Goal: Use online tool/utility: Utilize a website feature to perform a specific function

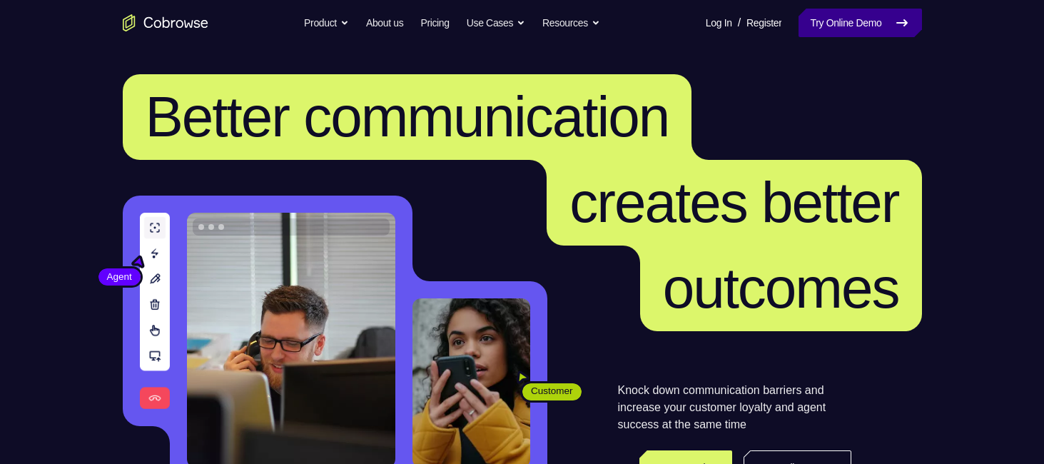
click at [804, 27] on link "Try Online Demo" at bounding box center [859, 23] width 123 height 29
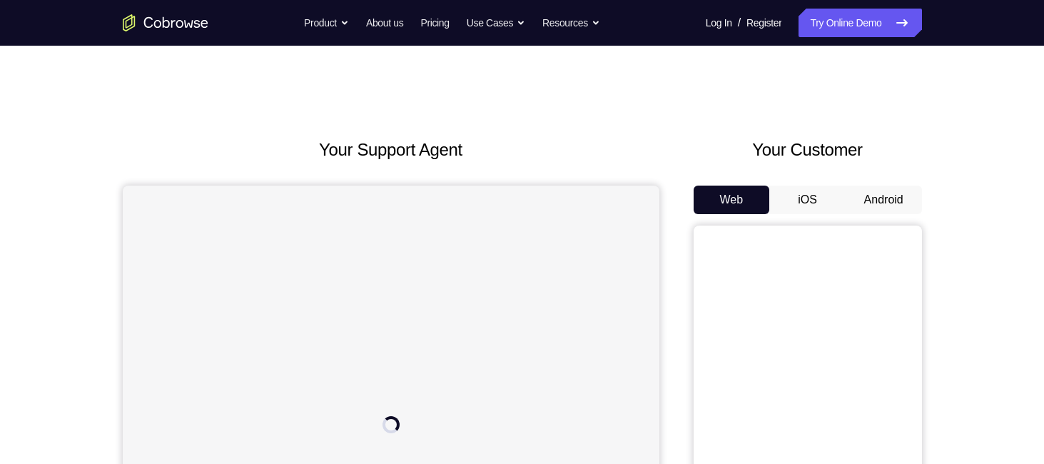
click at [870, 206] on button "Android" at bounding box center [883, 199] width 76 height 29
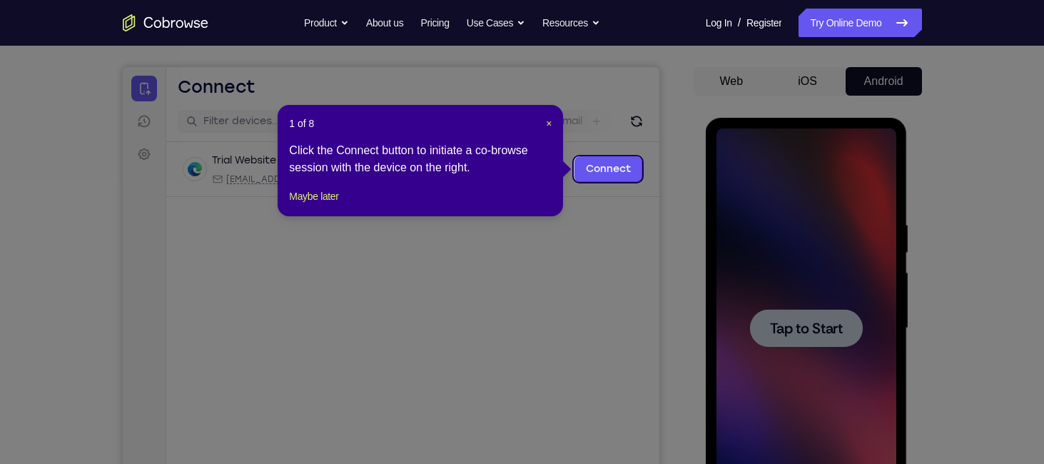
click at [790, 297] on icon at bounding box center [527, 232] width 1054 height 464
click at [546, 123] on span "×" at bounding box center [549, 123] width 6 height 11
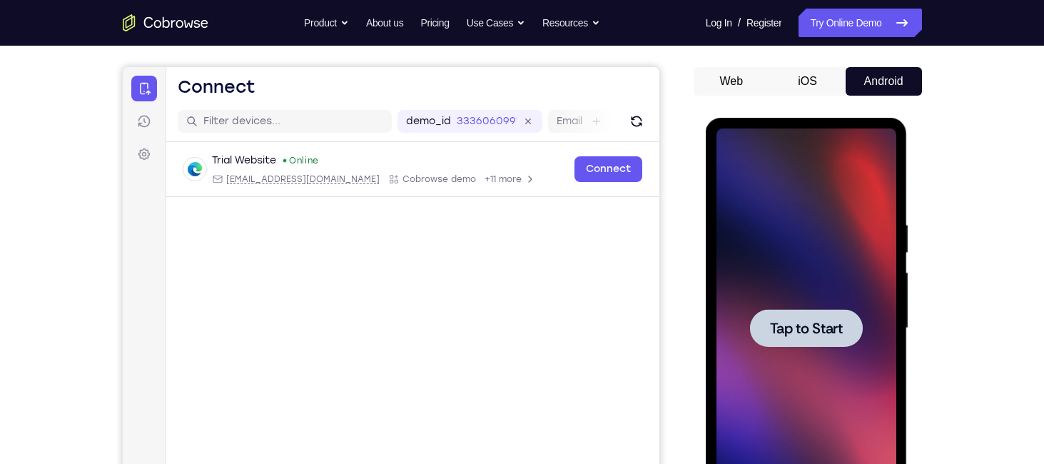
click at [816, 327] on span "Tap to Start" at bounding box center [806, 328] width 73 height 14
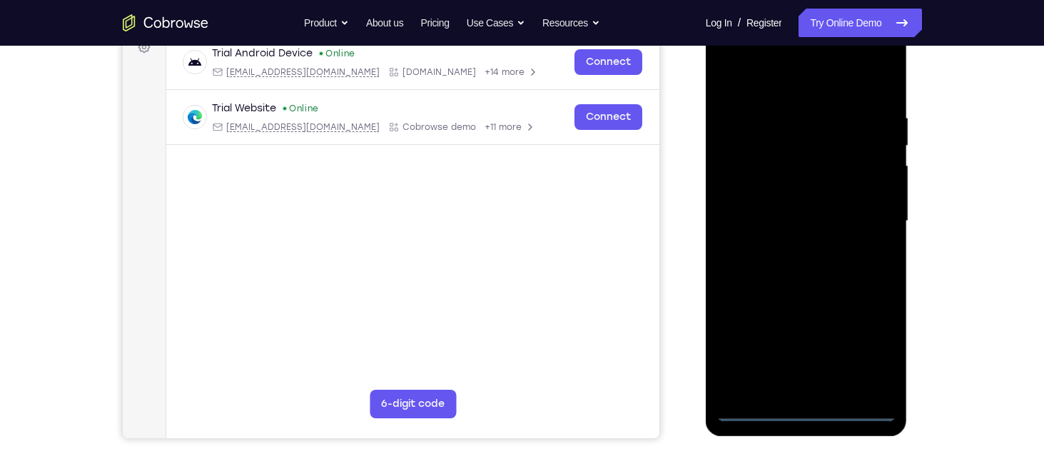
scroll to position [225, 0]
click at [808, 409] on div at bounding box center [806, 222] width 180 height 400
click at [857, 361] on div at bounding box center [806, 222] width 180 height 400
click at [770, 78] on div at bounding box center [806, 222] width 180 height 400
click at [870, 217] on div at bounding box center [806, 222] width 180 height 400
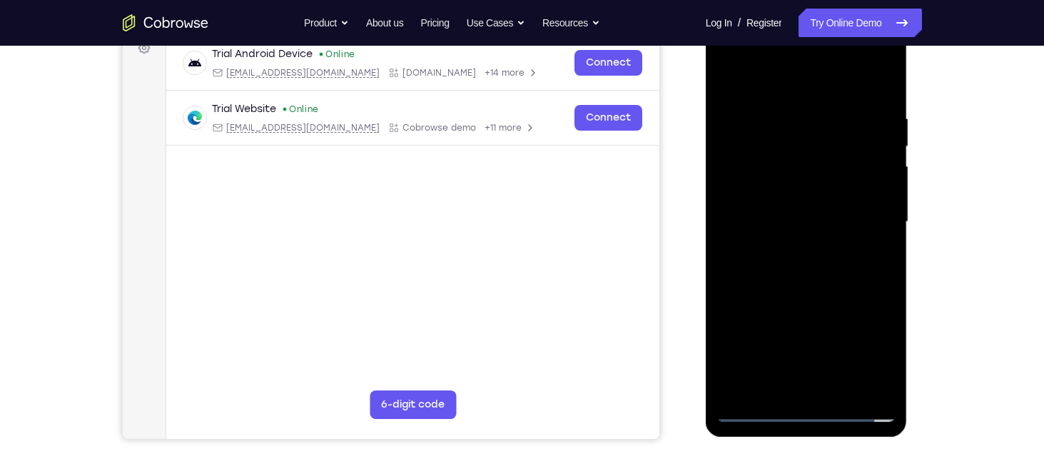
click at [788, 242] on div at bounding box center [806, 222] width 180 height 400
click at [770, 198] on div at bounding box center [806, 222] width 180 height 400
click at [770, 194] on div at bounding box center [806, 222] width 180 height 400
click at [779, 215] on div at bounding box center [806, 222] width 180 height 400
click at [819, 285] on div at bounding box center [806, 222] width 180 height 400
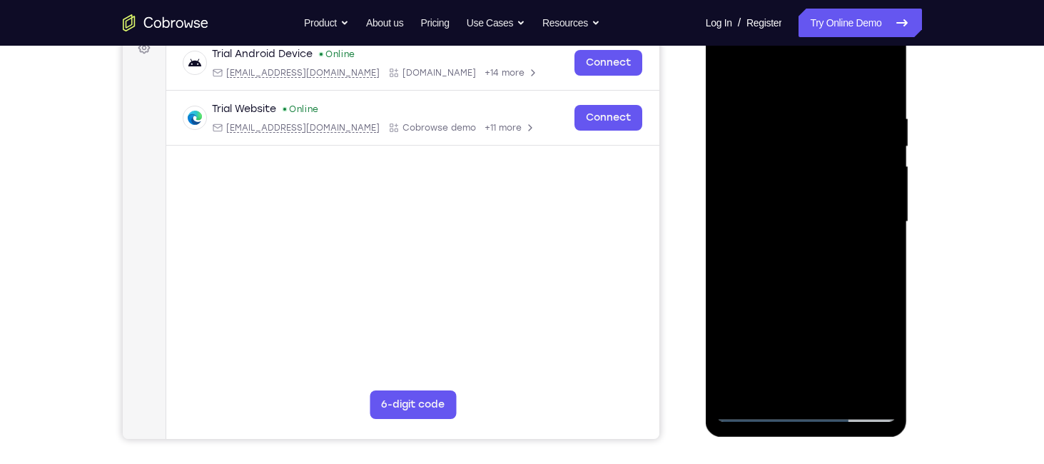
click at [840, 385] on div at bounding box center [806, 222] width 180 height 400
click at [808, 297] on div at bounding box center [806, 222] width 180 height 400
click at [785, 210] on div at bounding box center [806, 222] width 180 height 400
click at [788, 286] on div at bounding box center [806, 222] width 180 height 400
click at [872, 76] on div at bounding box center [806, 222] width 180 height 400
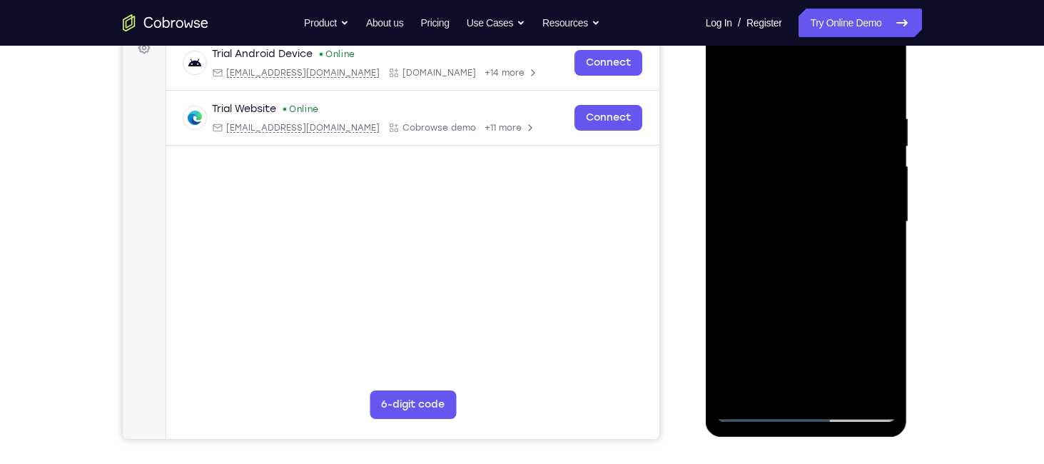
click at [887, 86] on div at bounding box center [806, 222] width 180 height 400
click at [877, 89] on div at bounding box center [806, 222] width 180 height 400
click at [754, 402] on div at bounding box center [806, 222] width 180 height 400
click at [755, 410] on div at bounding box center [806, 222] width 180 height 400
click at [726, 84] on div at bounding box center [806, 222] width 180 height 400
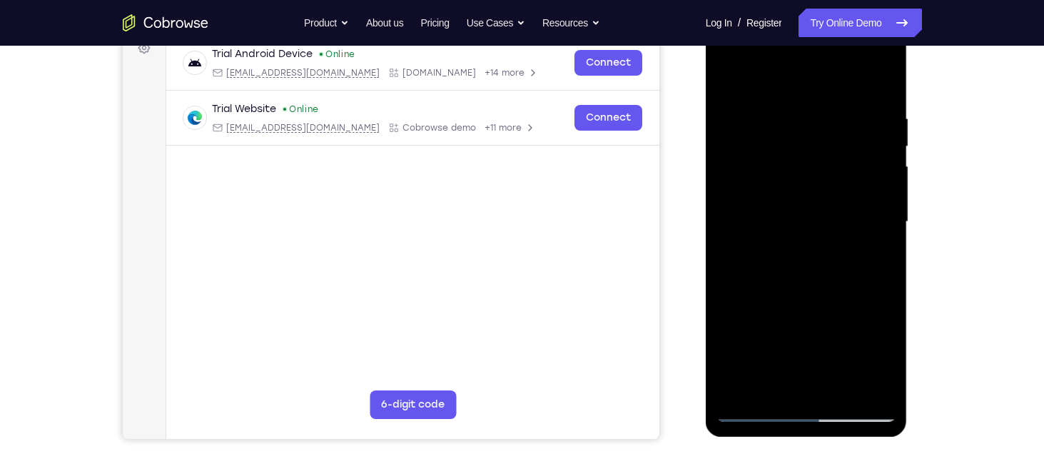
click at [780, 240] on div at bounding box center [806, 222] width 180 height 400
click at [777, 273] on div at bounding box center [806, 222] width 180 height 400
click at [887, 76] on div at bounding box center [806, 222] width 180 height 400
click at [728, 80] on div at bounding box center [806, 222] width 180 height 400
click at [792, 131] on div at bounding box center [806, 222] width 180 height 400
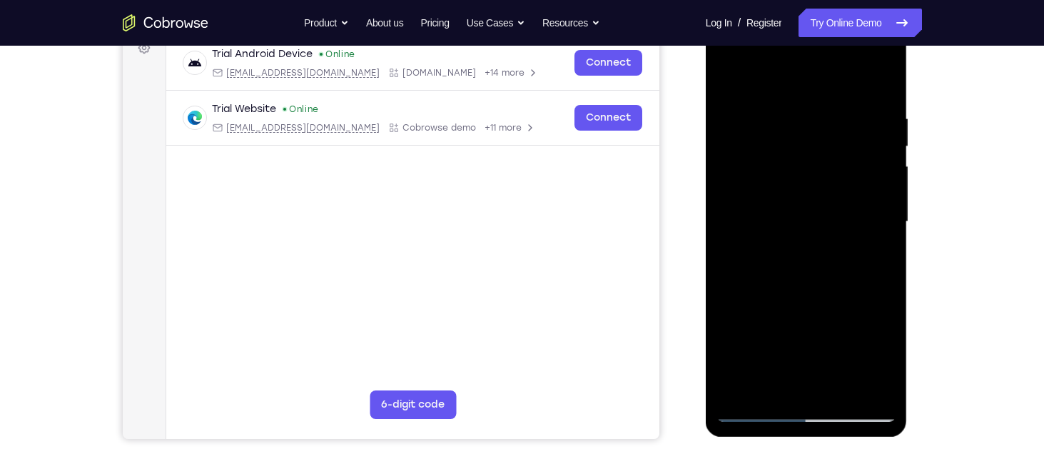
click at [888, 353] on div at bounding box center [806, 222] width 180 height 400
click at [877, 249] on div at bounding box center [806, 222] width 180 height 400
click at [726, 78] on div at bounding box center [806, 222] width 180 height 400
click at [820, 122] on div at bounding box center [806, 222] width 180 height 400
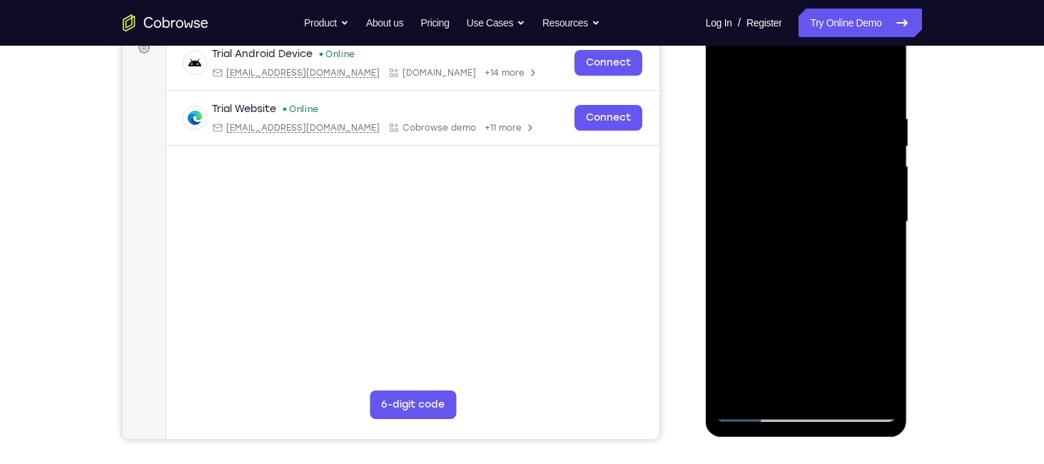
click at [880, 83] on div at bounding box center [806, 222] width 180 height 400
click at [740, 381] on div at bounding box center [806, 222] width 180 height 400
click at [742, 372] on div at bounding box center [806, 222] width 180 height 400
click at [738, 392] on div at bounding box center [806, 222] width 180 height 400
click at [840, 384] on div at bounding box center [806, 222] width 180 height 400
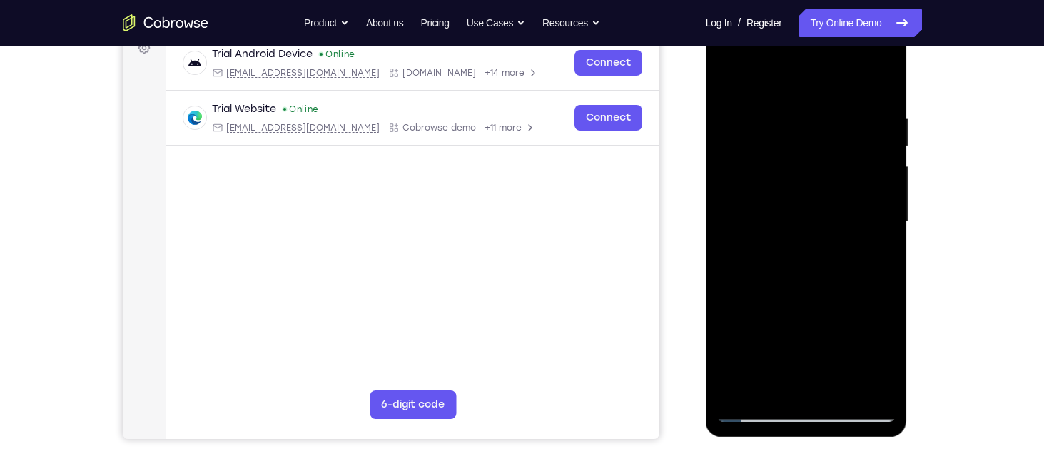
click at [736, 80] on div at bounding box center [806, 222] width 180 height 400
click at [842, 383] on div at bounding box center [806, 222] width 180 height 400
click at [736, 75] on div at bounding box center [806, 222] width 180 height 400
click at [884, 67] on div at bounding box center [806, 222] width 180 height 400
click at [723, 132] on div at bounding box center [806, 222] width 180 height 400
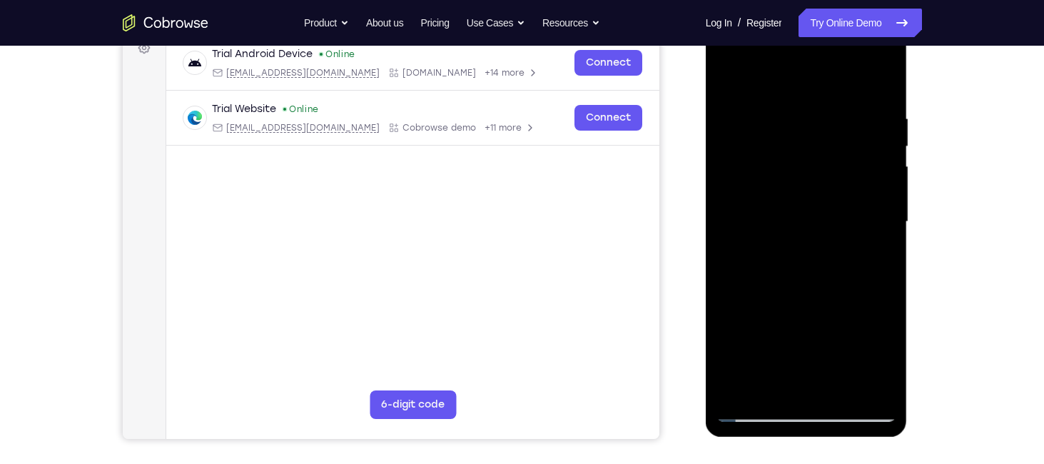
click at [883, 74] on div at bounding box center [806, 222] width 180 height 400
click at [782, 155] on div at bounding box center [806, 222] width 180 height 400
click at [728, 70] on div at bounding box center [806, 222] width 180 height 400
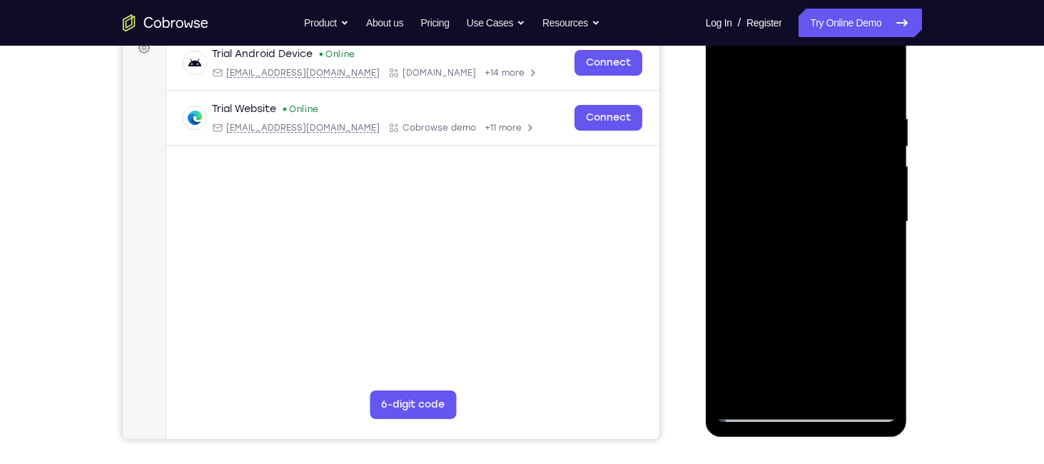
click at [728, 70] on div at bounding box center [806, 222] width 180 height 400
drag, startPoint x: 748, startPoint y: 327, endPoint x: 787, endPoint y: 145, distance: 186.0
click at [787, 145] on div at bounding box center [806, 222] width 180 height 400
drag, startPoint x: 787, startPoint y: 289, endPoint x: 794, endPoint y: 158, distance: 130.7
click at [794, 158] on div at bounding box center [806, 222] width 180 height 400
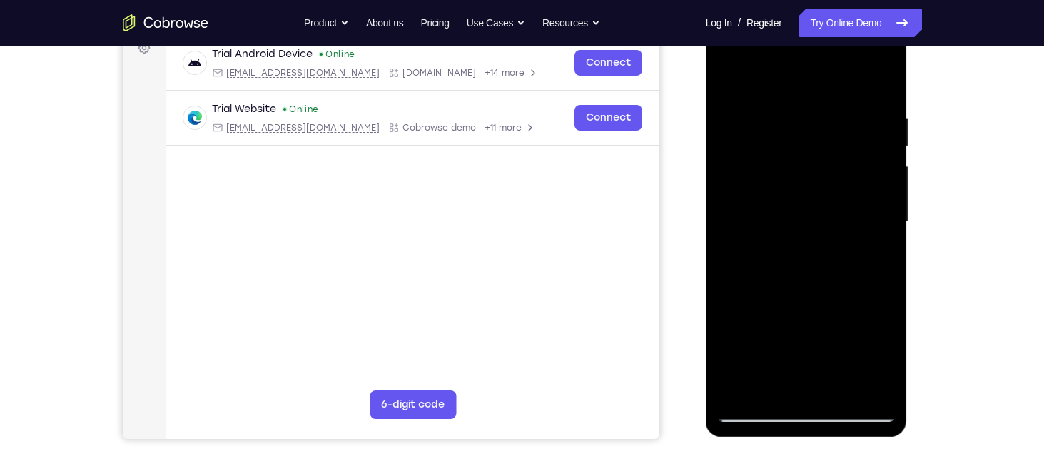
drag, startPoint x: 795, startPoint y: 285, endPoint x: 793, endPoint y: 177, distance: 108.5
click at [793, 183] on div at bounding box center [806, 222] width 180 height 400
drag, startPoint x: 802, startPoint y: 320, endPoint x: 801, endPoint y: 225, distance: 95.6
click at [801, 225] on div at bounding box center [806, 222] width 180 height 400
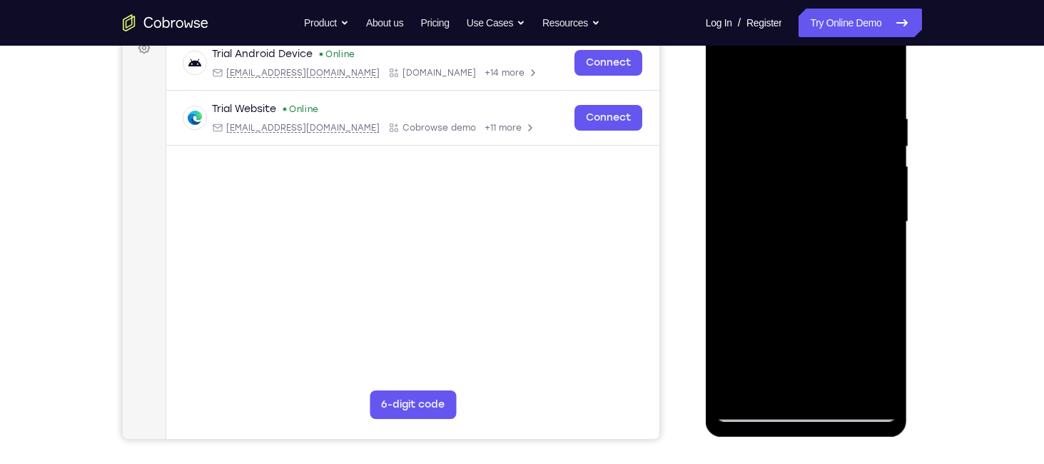
drag, startPoint x: 788, startPoint y: 326, endPoint x: 803, endPoint y: 183, distance: 144.1
click at [803, 183] on div at bounding box center [806, 222] width 180 height 400
click at [883, 261] on div at bounding box center [806, 222] width 180 height 400
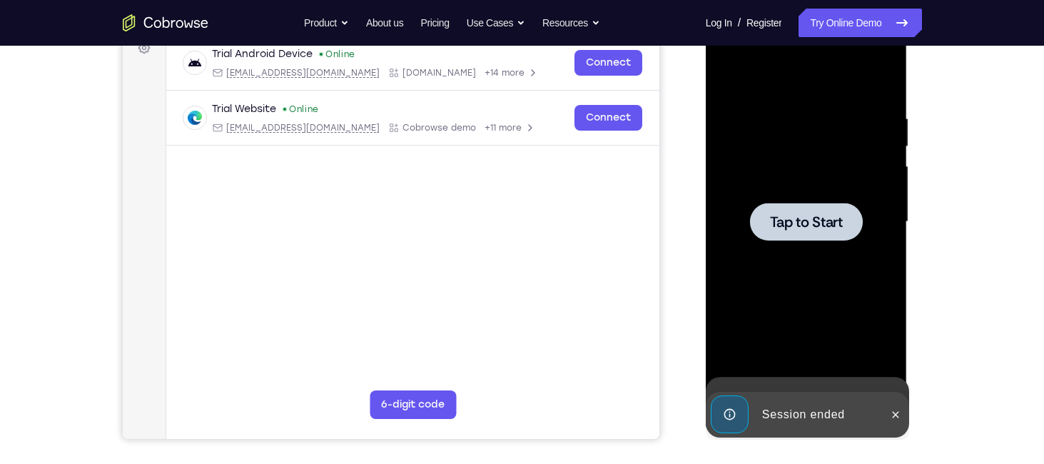
click at [883, 261] on div at bounding box center [806, 222] width 180 height 400
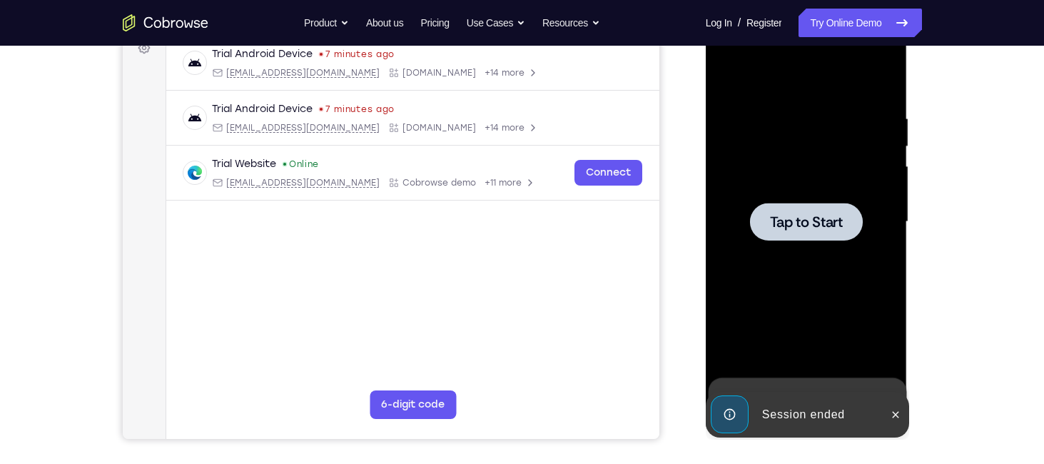
click at [808, 225] on span "Tap to Start" at bounding box center [806, 222] width 73 height 14
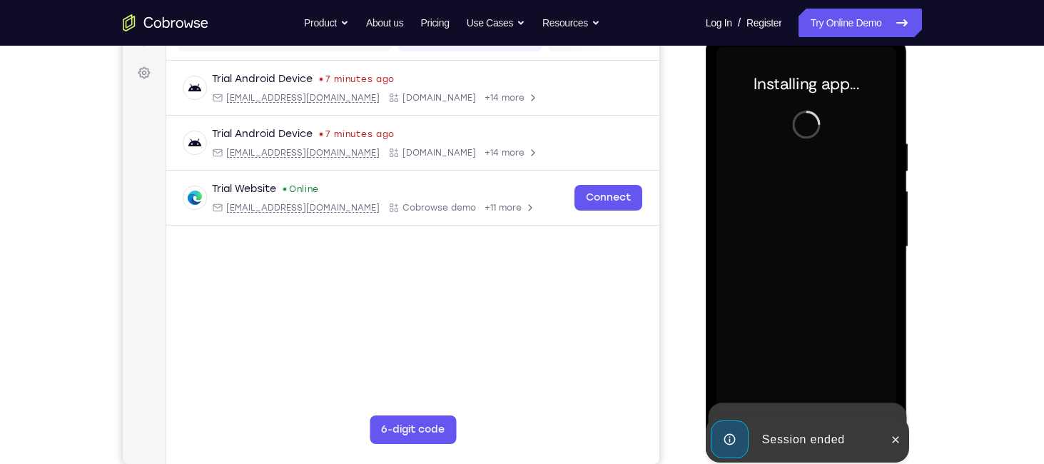
scroll to position [200, 0]
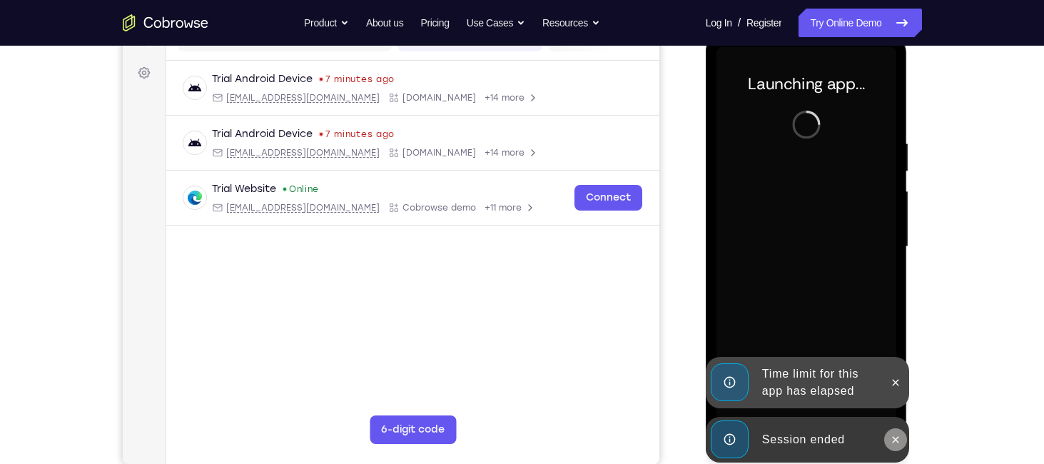
click at [894, 437] on icon at bounding box center [895, 439] width 6 height 6
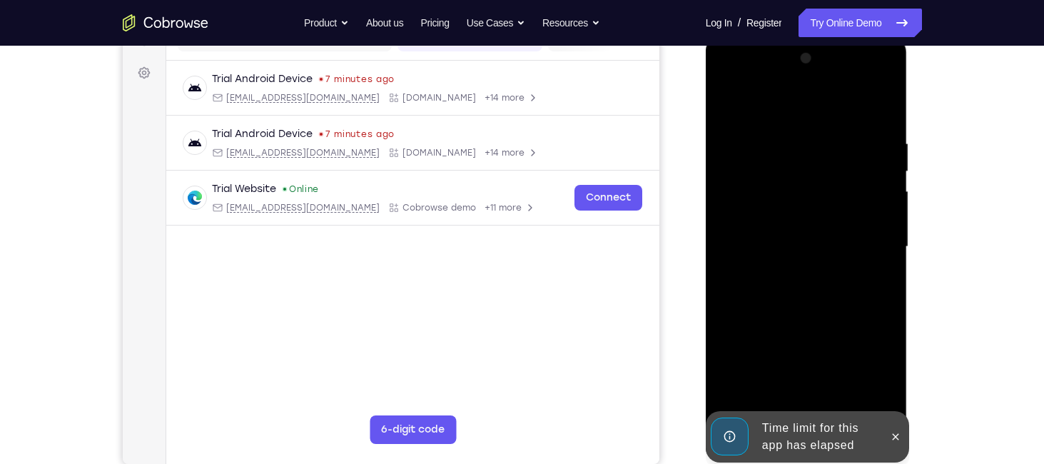
click at [897, 395] on div at bounding box center [807, 248] width 202 height 425
click at [896, 423] on div at bounding box center [895, 436] width 23 height 51
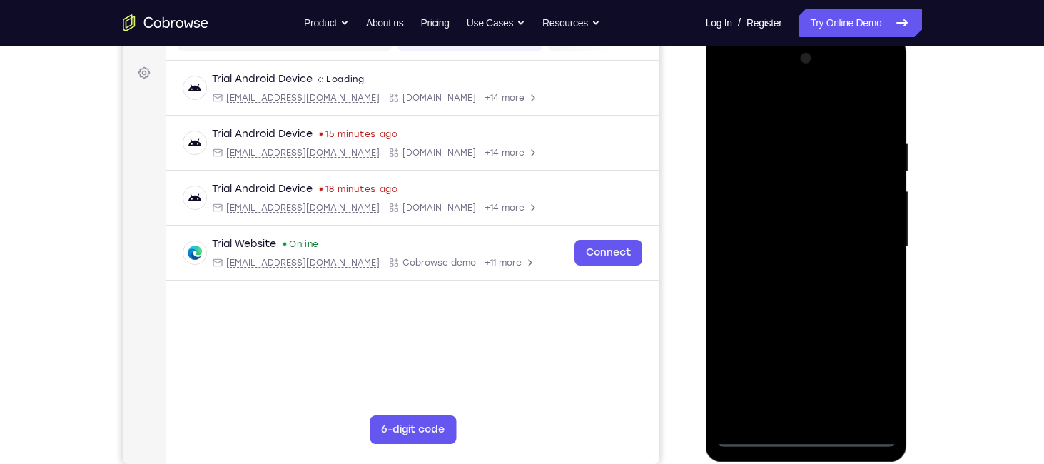
click at [808, 436] on div at bounding box center [806, 247] width 180 height 400
click at [862, 366] on div at bounding box center [806, 247] width 180 height 400
click at [765, 103] on div at bounding box center [806, 247] width 180 height 400
click at [865, 236] on div at bounding box center [806, 247] width 180 height 400
click at [790, 272] on div at bounding box center [806, 247] width 180 height 400
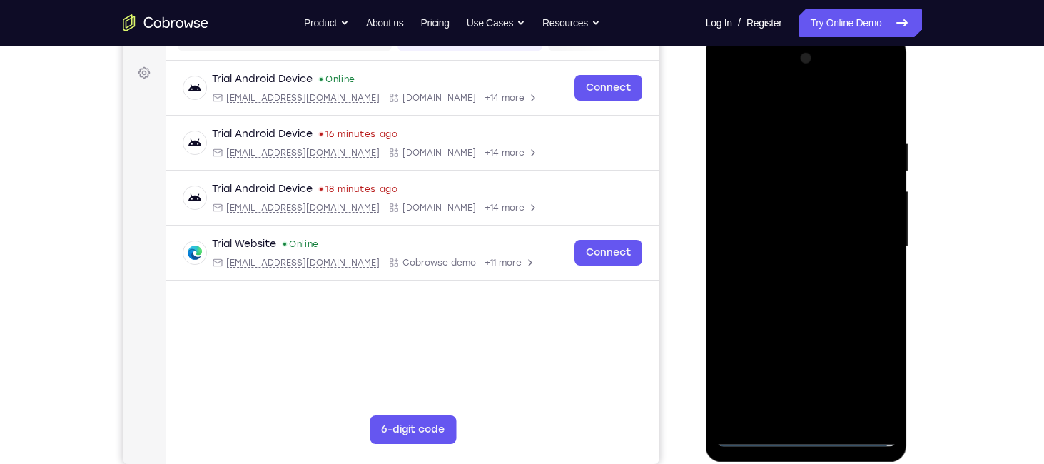
click at [740, 229] on div at bounding box center [806, 247] width 180 height 400
click at [750, 212] on div at bounding box center [806, 247] width 180 height 400
click at [768, 245] on div at bounding box center [806, 247] width 180 height 400
click at [826, 312] on div at bounding box center [806, 247] width 180 height 400
click at [840, 416] on div at bounding box center [806, 247] width 180 height 400
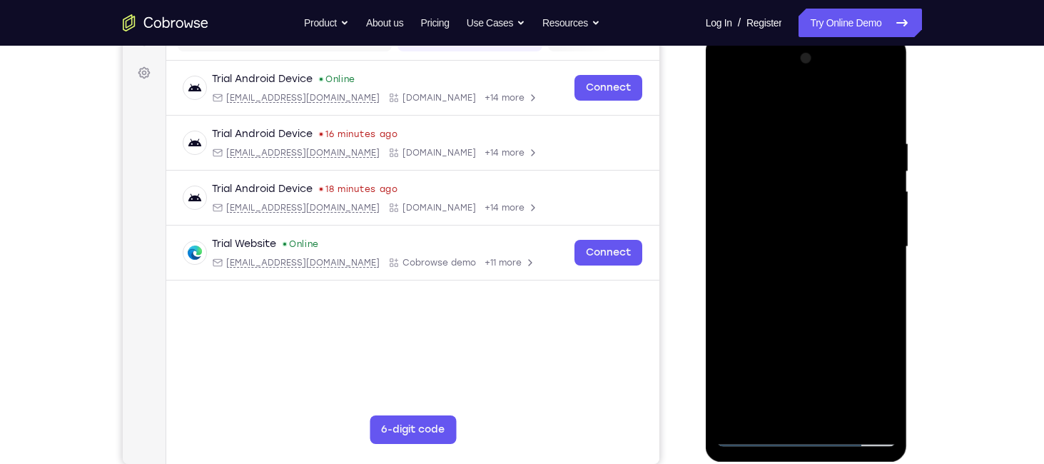
click at [806, 323] on div at bounding box center [806, 247] width 180 height 400
click at [877, 111] on div at bounding box center [806, 247] width 180 height 400
click at [733, 103] on div at bounding box center [806, 247] width 180 height 400
click at [775, 148] on div at bounding box center [806, 247] width 180 height 400
click at [878, 110] on div at bounding box center [806, 247] width 180 height 400
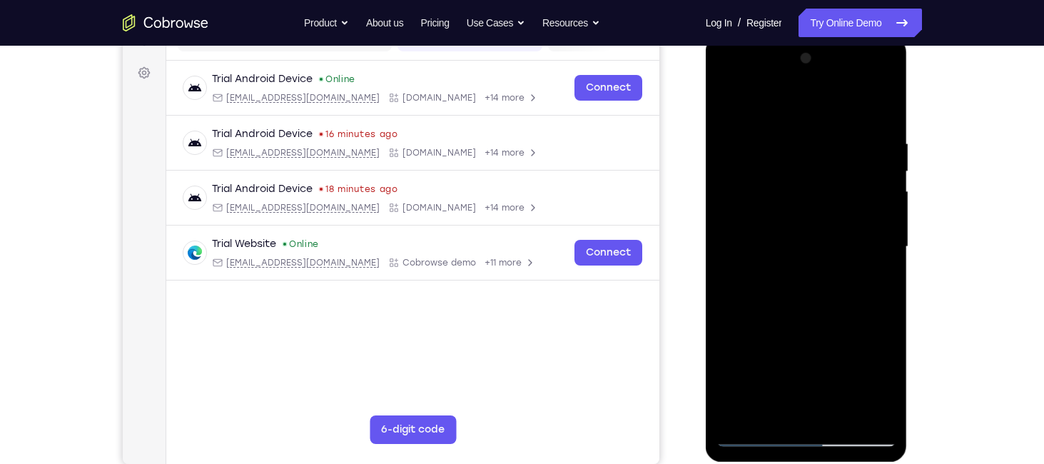
click at [841, 414] on div at bounding box center [806, 247] width 180 height 400
click at [731, 102] on div at bounding box center [806, 247] width 180 height 400
click at [808, 414] on div at bounding box center [806, 247] width 180 height 400
drag, startPoint x: 771, startPoint y: 260, endPoint x: 785, endPoint y: 141, distance: 120.6
click at [785, 141] on div at bounding box center [806, 247] width 180 height 400
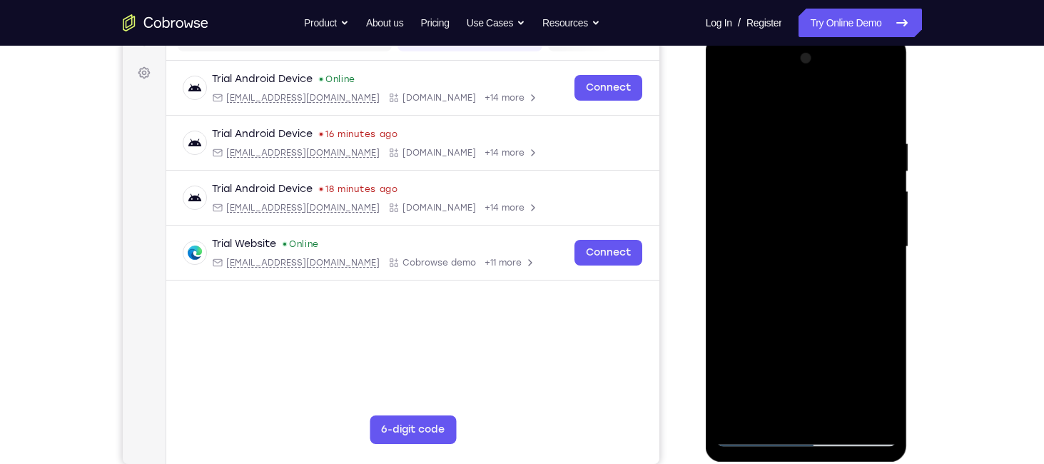
drag, startPoint x: 762, startPoint y: 328, endPoint x: 778, endPoint y: 157, distance: 172.0
click at [778, 157] on div at bounding box center [806, 247] width 180 height 400
drag, startPoint x: 808, startPoint y: 318, endPoint x: 818, endPoint y: 144, distance: 174.3
click at [818, 144] on div at bounding box center [806, 247] width 180 height 400
drag, startPoint x: 790, startPoint y: 336, endPoint x: 793, endPoint y: 200, distance: 136.3
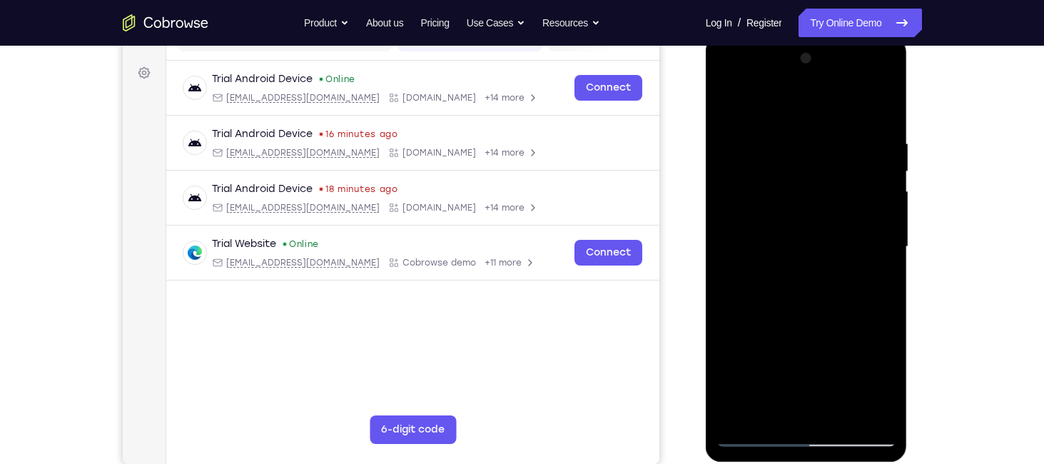
click at [793, 200] on div at bounding box center [806, 247] width 180 height 400
drag, startPoint x: 810, startPoint y: 353, endPoint x: 810, endPoint y: 119, distance: 234.0
click at [810, 119] on div at bounding box center [806, 247] width 180 height 400
drag, startPoint x: 823, startPoint y: 345, endPoint x: 810, endPoint y: 166, distance: 178.8
click at [810, 166] on div at bounding box center [806, 247] width 180 height 400
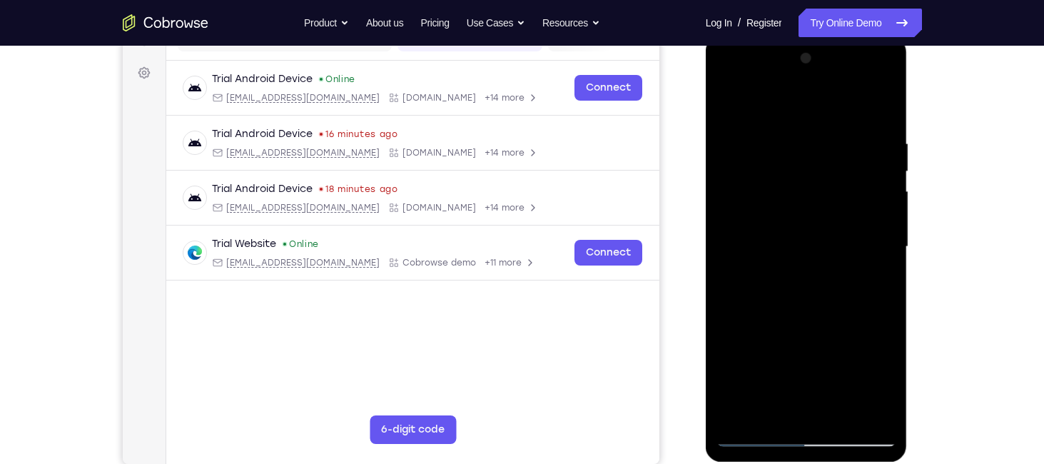
drag, startPoint x: 815, startPoint y: 317, endPoint x: 800, endPoint y: 169, distance: 149.2
click at [800, 169] on div at bounding box center [806, 247] width 180 height 400
drag, startPoint x: 838, startPoint y: 358, endPoint x: 815, endPoint y: 156, distance: 203.9
click at [815, 156] on div at bounding box center [806, 247] width 180 height 400
drag, startPoint x: 845, startPoint y: 317, endPoint x: 828, endPoint y: 178, distance: 141.0
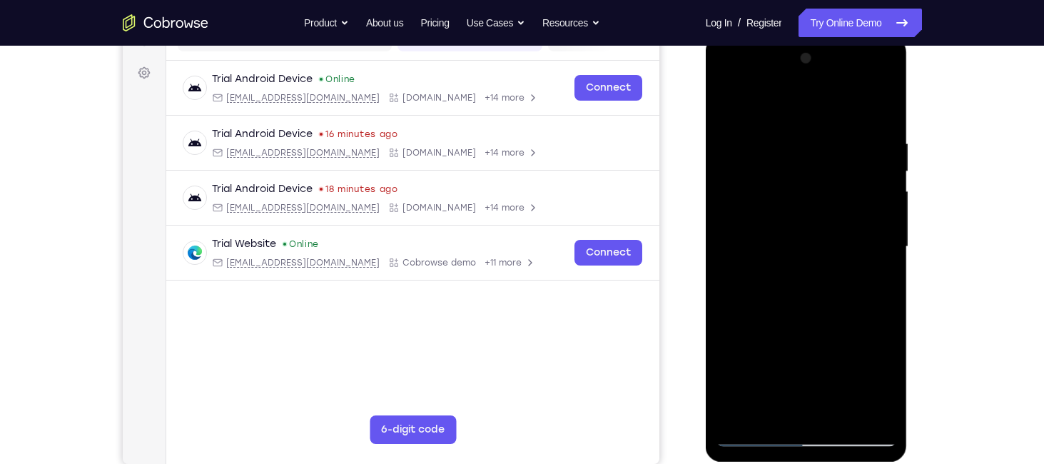
click at [828, 178] on div at bounding box center [806, 247] width 180 height 400
drag, startPoint x: 832, startPoint y: 362, endPoint x: 815, endPoint y: 145, distance: 217.5
click at [815, 145] on div at bounding box center [806, 247] width 180 height 400
drag, startPoint x: 819, startPoint y: 312, endPoint x: 805, endPoint y: 132, distance: 181.0
click at [805, 132] on div at bounding box center [806, 247] width 180 height 400
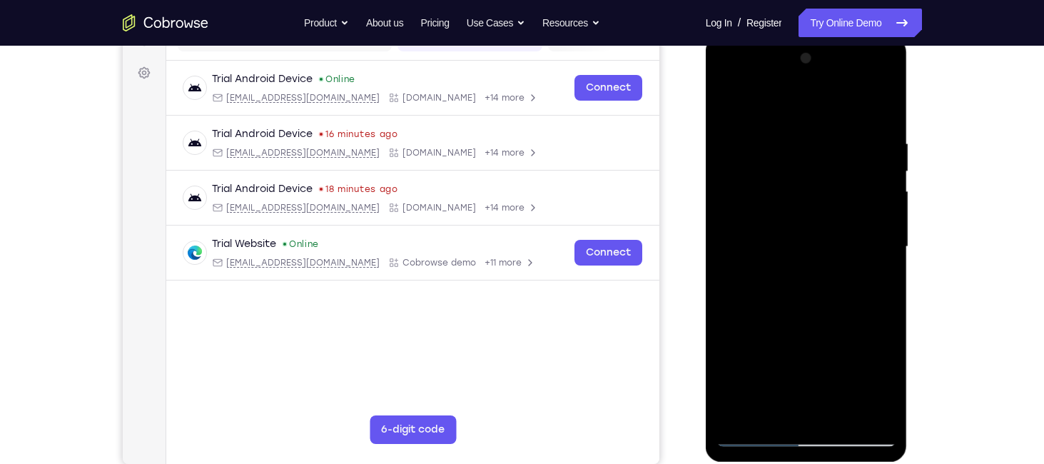
drag, startPoint x: 803, startPoint y: 334, endPoint x: 791, endPoint y: 188, distance: 146.0
click at [791, 188] on div at bounding box center [806, 247] width 180 height 400
drag, startPoint x: 817, startPoint y: 356, endPoint x: 782, endPoint y: 144, distance: 214.7
click at [782, 144] on div at bounding box center [806, 247] width 180 height 400
drag, startPoint x: 807, startPoint y: 337, endPoint x: 795, endPoint y: 175, distance: 163.1
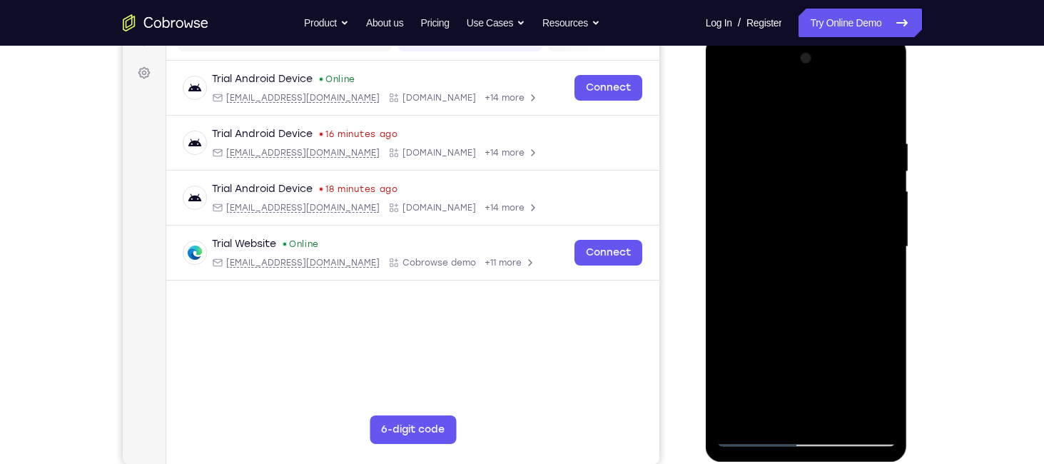
click at [795, 182] on div at bounding box center [806, 247] width 180 height 400
drag, startPoint x: 836, startPoint y: 336, endPoint x: 814, endPoint y: 155, distance: 182.5
click at [814, 155] on div at bounding box center [806, 247] width 180 height 400
click at [884, 342] on div at bounding box center [806, 247] width 180 height 400
click at [754, 169] on div at bounding box center [806, 247] width 180 height 400
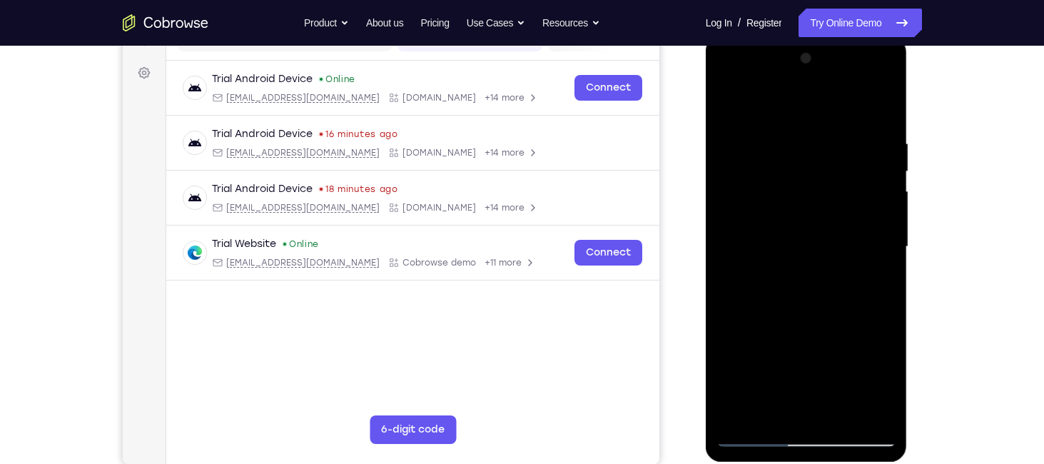
click at [800, 404] on div at bounding box center [806, 247] width 180 height 400
drag, startPoint x: 765, startPoint y: 262, endPoint x: 765, endPoint y: 119, distance: 142.7
click at [765, 119] on div at bounding box center [806, 247] width 180 height 400
click at [800, 298] on div at bounding box center [806, 247] width 180 height 400
drag, startPoint x: 800, startPoint y: 298, endPoint x: 766, endPoint y: 126, distance: 175.2
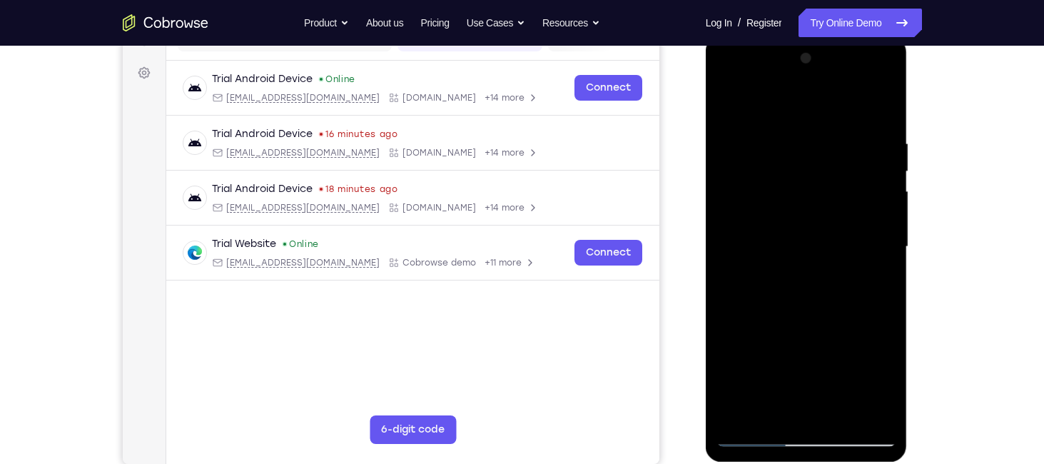
click at [766, 126] on div at bounding box center [806, 247] width 180 height 400
drag, startPoint x: 850, startPoint y: 331, endPoint x: 825, endPoint y: 130, distance: 202.6
click at [825, 130] on div at bounding box center [806, 247] width 180 height 400
drag, startPoint x: 819, startPoint y: 294, endPoint x: 803, endPoint y: 131, distance: 163.5
click at [803, 131] on div at bounding box center [806, 247] width 180 height 400
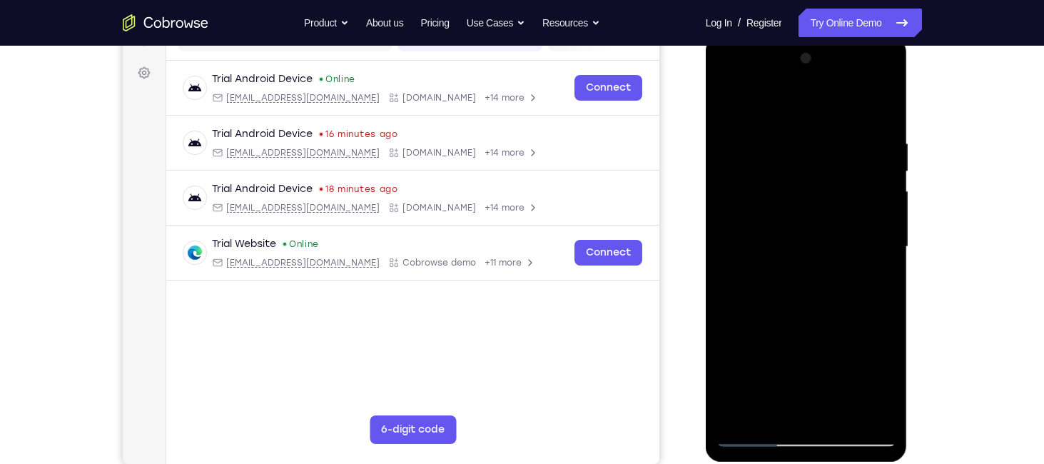
drag, startPoint x: 810, startPoint y: 255, endPoint x: 783, endPoint y: 96, distance: 160.7
click at [783, 97] on div at bounding box center [806, 247] width 180 height 400
drag, startPoint x: 840, startPoint y: 330, endPoint x: 805, endPoint y: 123, distance: 209.9
click at [805, 123] on div at bounding box center [806, 247] width 180 height 400
drag, startPoint x: 822, startPoint y: 312, endPoint x: 793, endPoint y: 210, distance: 105.9
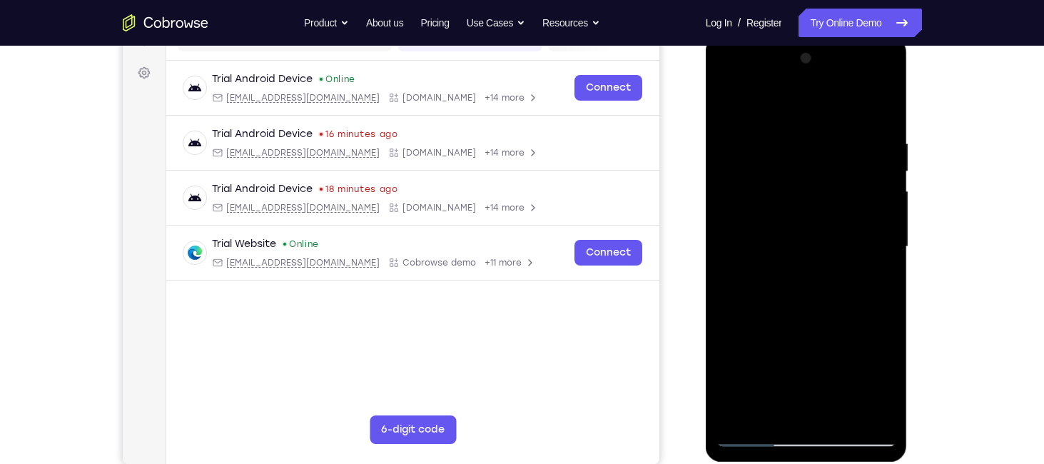
click at [793, 210] on div at bounding box center [806, 247] width 180 height 400
click at [794, 207] on div at bounding box center [806, 247] width 180 height 400
drag, startPoint x: 843, startPoint y: 361, endPoint x: 811, endPoint y: 126, distance: 236.8
click at [811, 126] on div at bounding box center [806, 247] width 180 height 400
drag, startPoint x: 825, startPoint y: 332, endPoint x: 828, endPoint y: 133, distance: 199.1
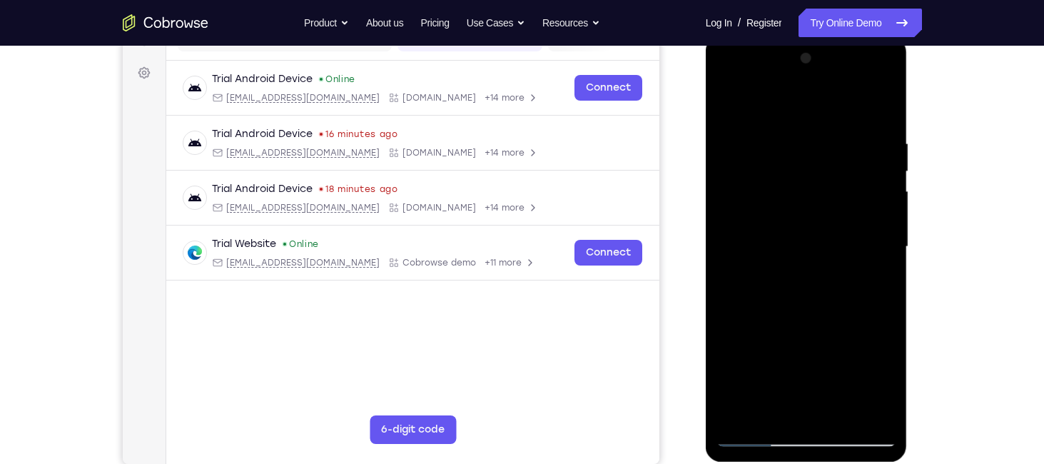
click at [828, 133] on div at bounding box center [806, 247] width 180 height 400
drag, startPoint x: 817, startPoint y: 286, endPoint x: 783, endPoint y: 121, distance: 168.3
click at [783, 121] on div at bounding box center [806, 247] width 180 height 400
drag, startPoint x: 822, startPoint y: 307, endPoint x: 811, endPoint y: 143, distance: 163.7
click at [811, 143] on div at bounding box center [806, 247] width 180 height 400
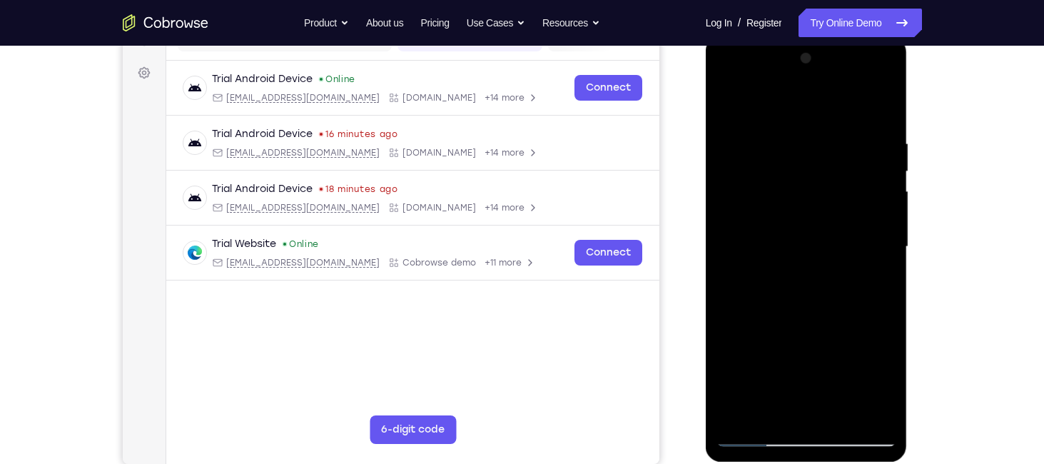
drag, startPoint x: 846, startPoint y: 317, endPoint x: 825, endPoint y: 121, distance: 196.6
click at [825, 121] on div at bounding box center [806, 247] width 180 height 400
drag, startPoint x: 843, startPoint y: 340, endPoint x: 809, endPoint y: 166, distance: 176.7
click at [809, 166] on div at bounding box center [806, 247] width 180 height 400
drag, startPoint x: 805, startPoint y: 286, endPoint x: 801, endPoint y: 129, distance: 157.0
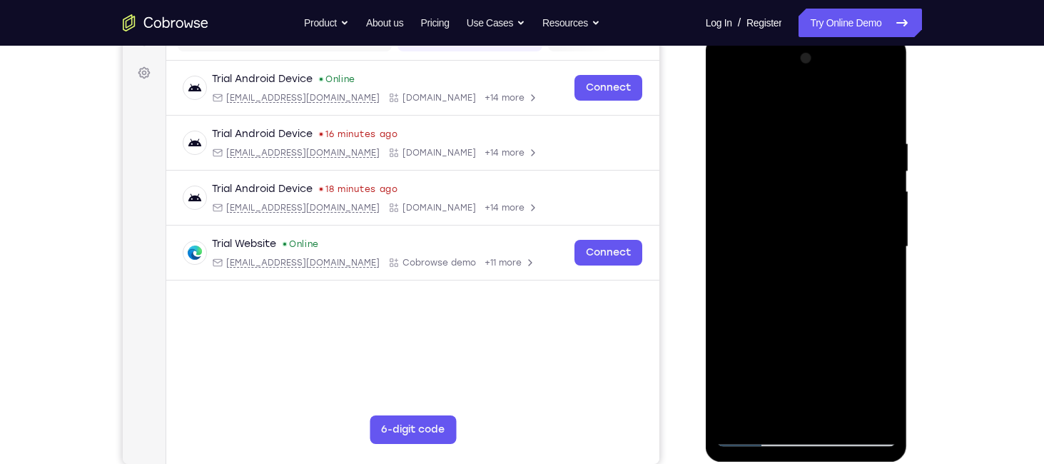
click at [801, 129] on div at bounding box center [806, 247] width 180 height 400
drag, startPoint x: 791, startPoint y: 316, endPoint x: 785, endPoint y: 94, distance: 221.9
click at [785, 94] on div at bounding box center [806, 247] width 180 height 400
click at [741, 414] on div at bounding box center [806, 247] width 180 height 400
